Goal: Information Seeking & Learning: Compare options

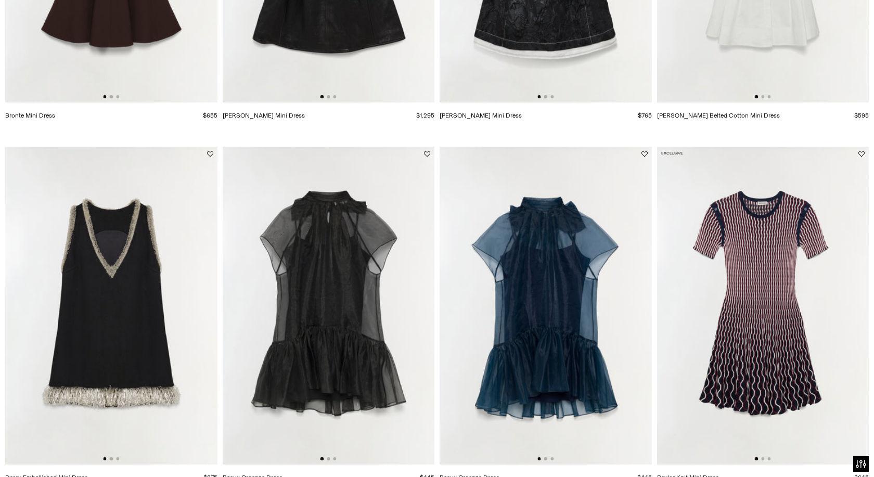
click at [867, 112] on html "For screen-reader mode - click the first button of the website Accessibility Sc…" at bounding box center [437, 238] width 874 height 477
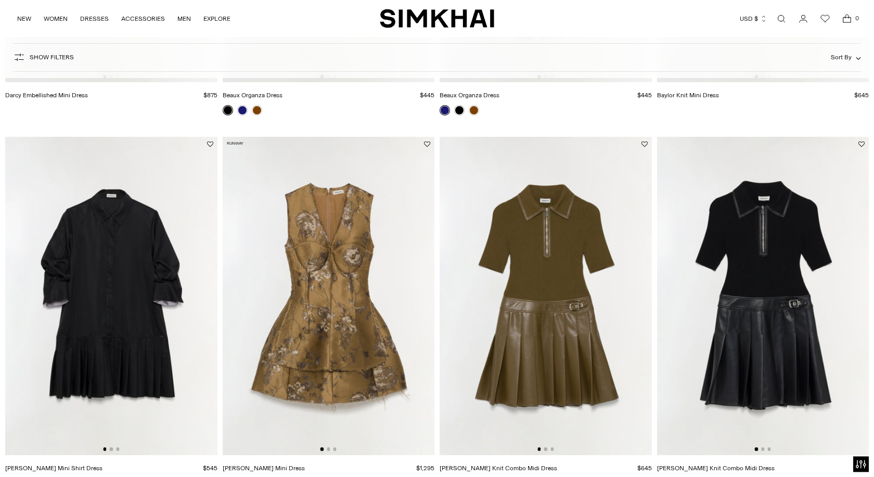
scroll to position [848, 0]
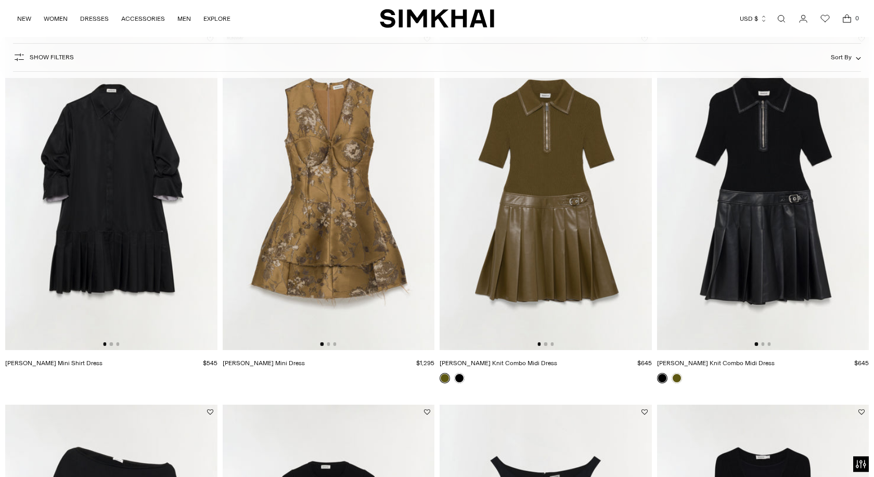
click at [324, 179] on img at bounding box center [329, 191] width 212 height 318
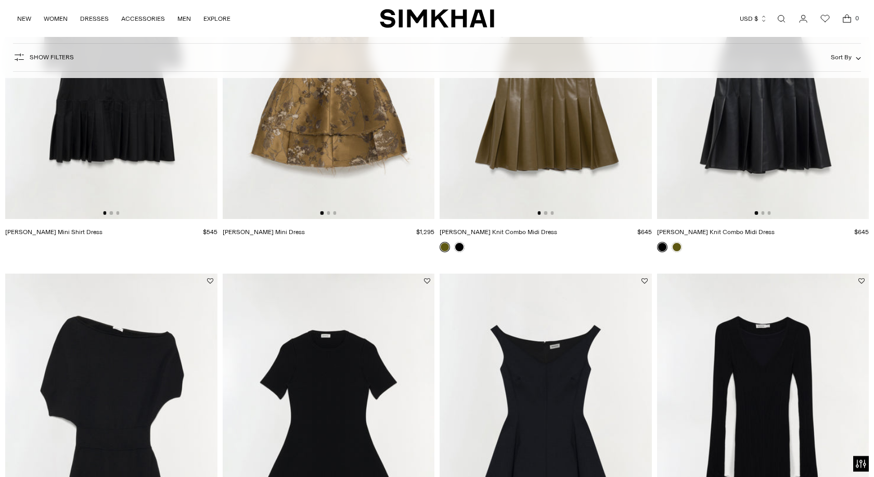
scroll to position [1104, 0]
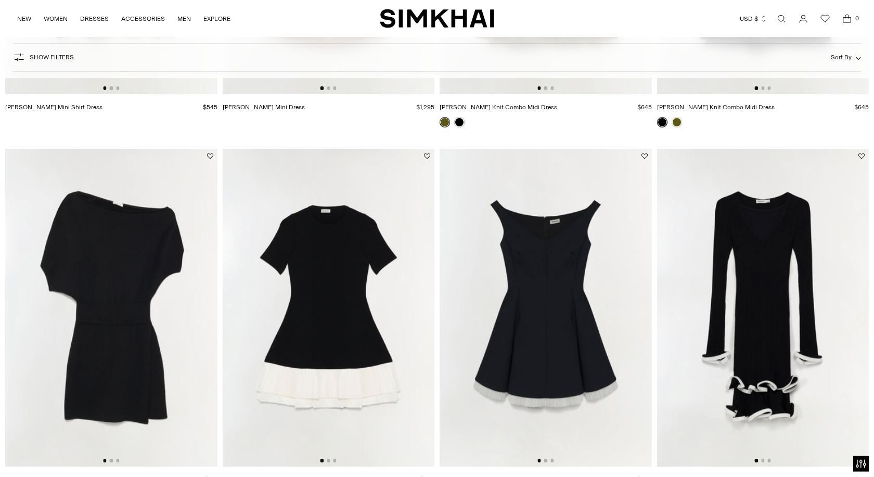
click at [119, 261] on img at bounding box center [111, 308] width 212 height 318
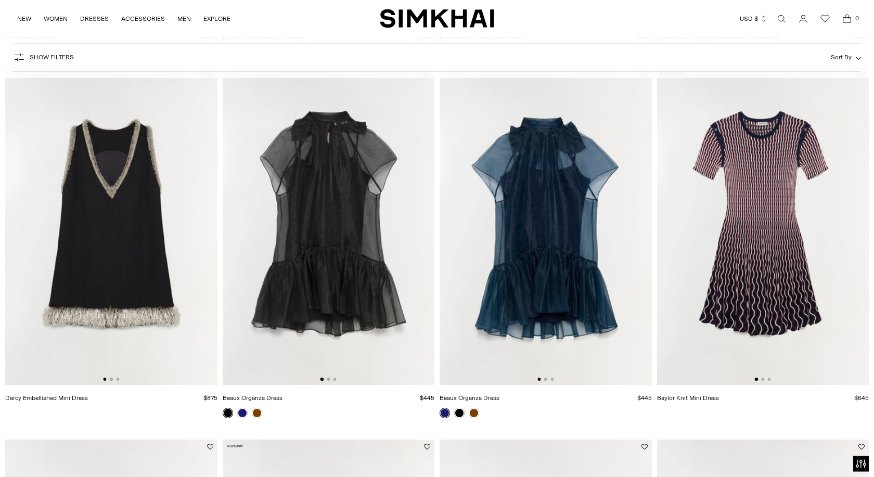
scroll to position [769, 0]
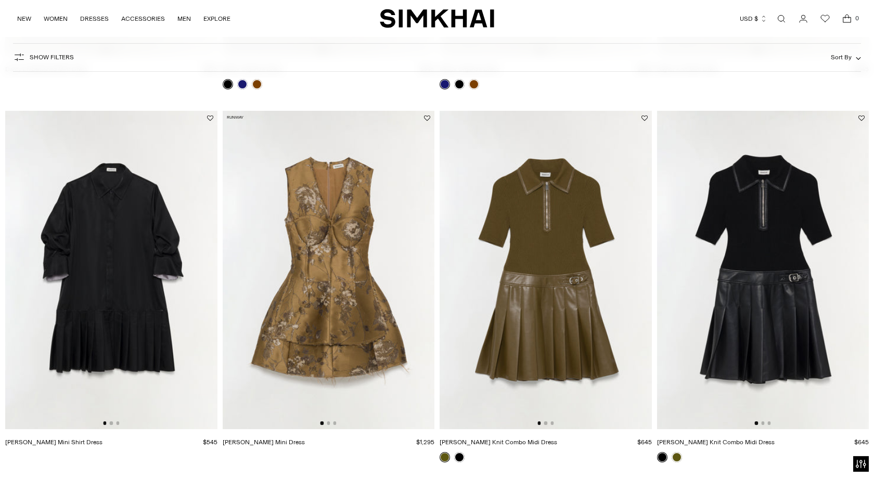
click at [347, 226] on img at bounding box center [329, 270] width 212 height 318
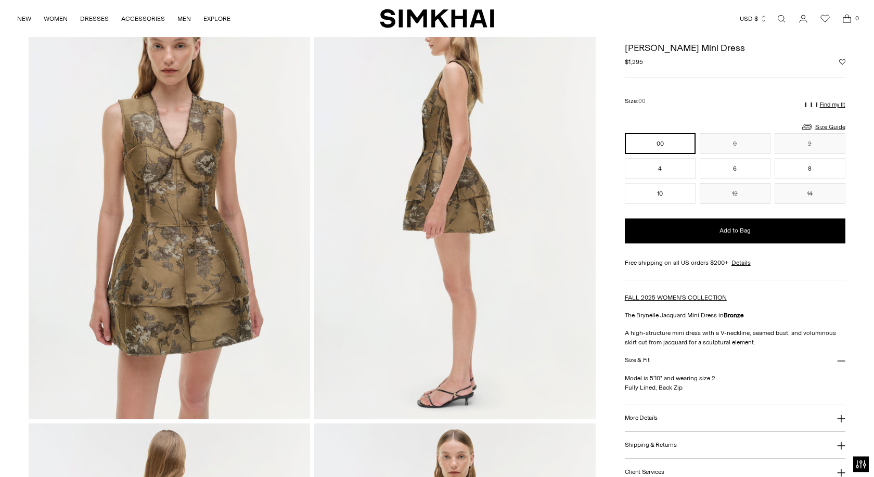
scroll to position [470, 0]
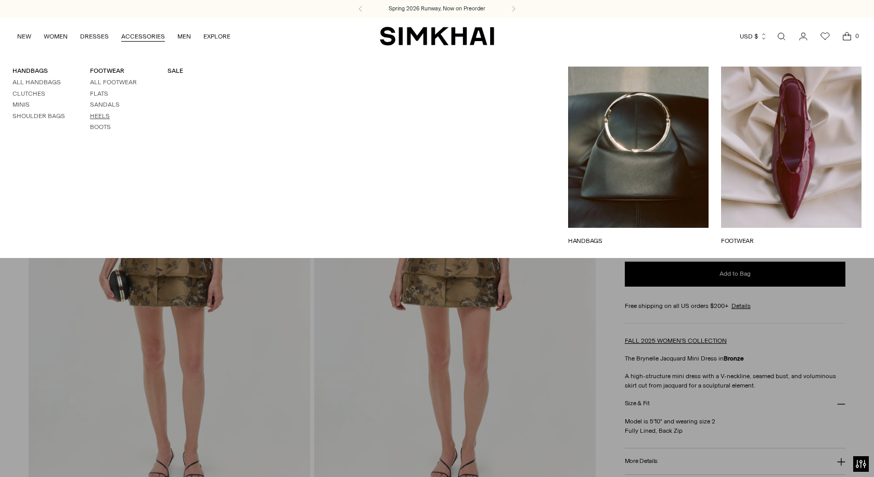
click at [96, 117] on link "Heels" at bounding box center [100, 115] width 20 height 7
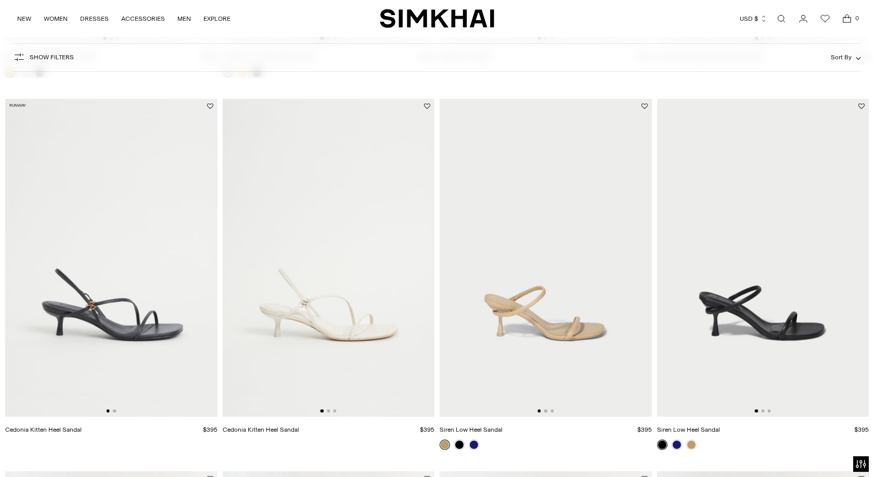
scroll to position [1974, 0]
